Goal: Check status: Check status

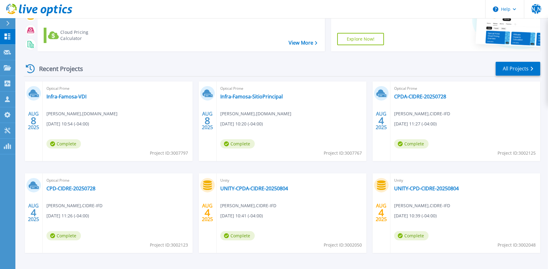
scroll to position [45, 0]
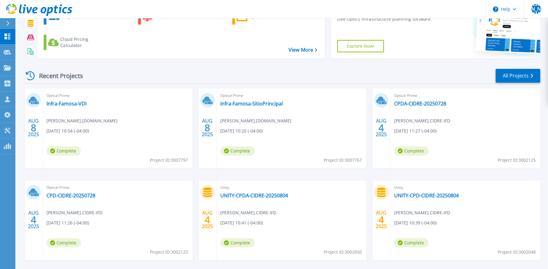
click at [472, 117] on div "Optical Prime CPDA-CIDRE-20250728 Walter Garron , CIDRE-IFD 08/04/2025, 11:27 (…" at bounding box center [465, 129] width 150 height 80
click at [427, 103] on link "CPDA-CIDRE-20250728" at bounding box center [420, 104] width 52 height 6
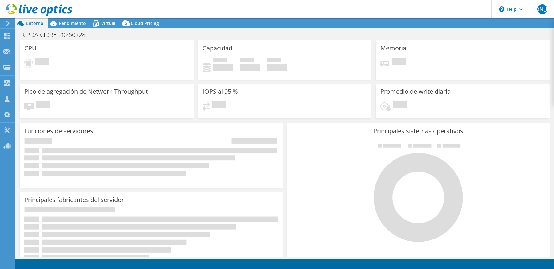
select select "USD"
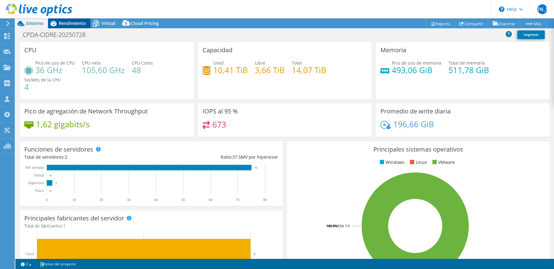
click at [54, 24] on icon at bounding box center [53, 24] width 6 height 6
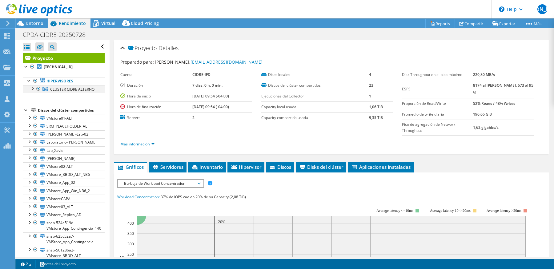
click at [33, 90] on div at bounding box center [32, 88] width 6 height 6
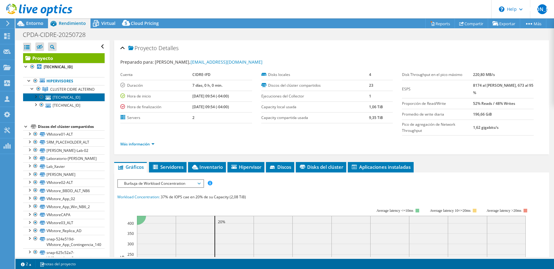
click at [74, 101] on link "[TECHNICAL_ID]" at bounding box center [64, 97] width 82 height 8
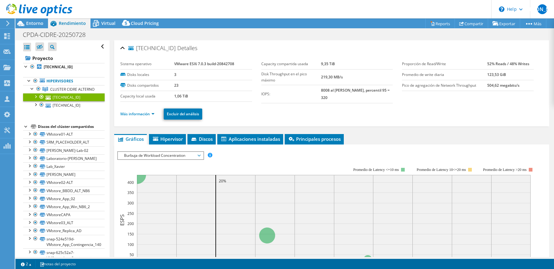
click at [144, 116] on li "Más información" at bounding box center [139, 114] width 38 height 7
click at [144, 114] on link "Más información" at bounding box center [137, 113] width 34 height 5
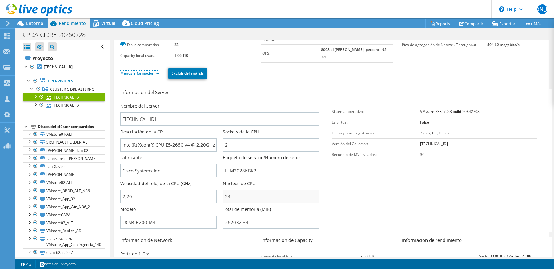
scroll to position [44, 0]
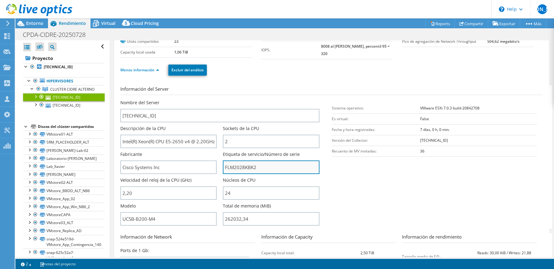
drag, startPoint x: 259, startPoint y: 171, endPoint x: 224, endPoint y: 169, distance: 35.1
click at [224, 169] on input "FLM2028KBK2" at bounding box center [271, 168] width 96 height 14
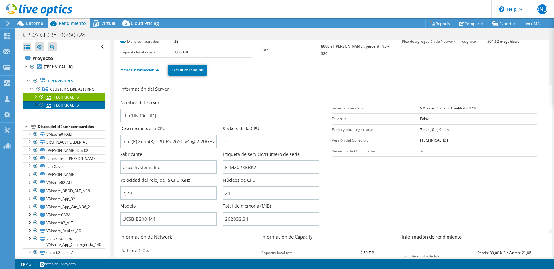
click at [53, 109] on link "[TECHNICAL_ID]" at bounding box center [64, 105] width 82 height 8
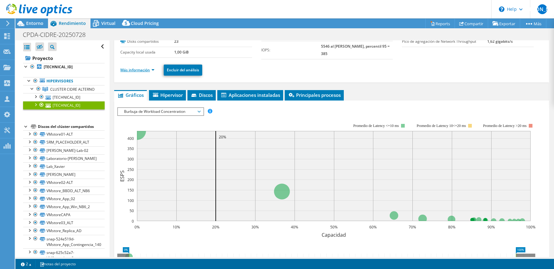
click at [138, 69] on link "Más información" at bounding box center [137, 69] width 34 height 5
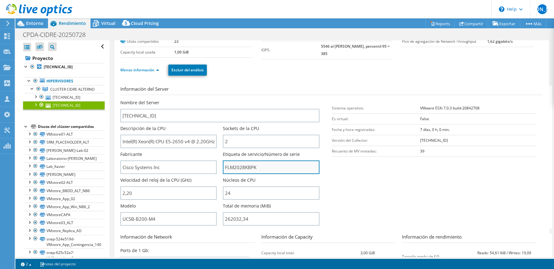
click at [244, 166] on input "FLM2028KBPK" at bounding box center [271, 168] width 96 height 14
